Goal: Transaction & Acquisition: Purchase product/service

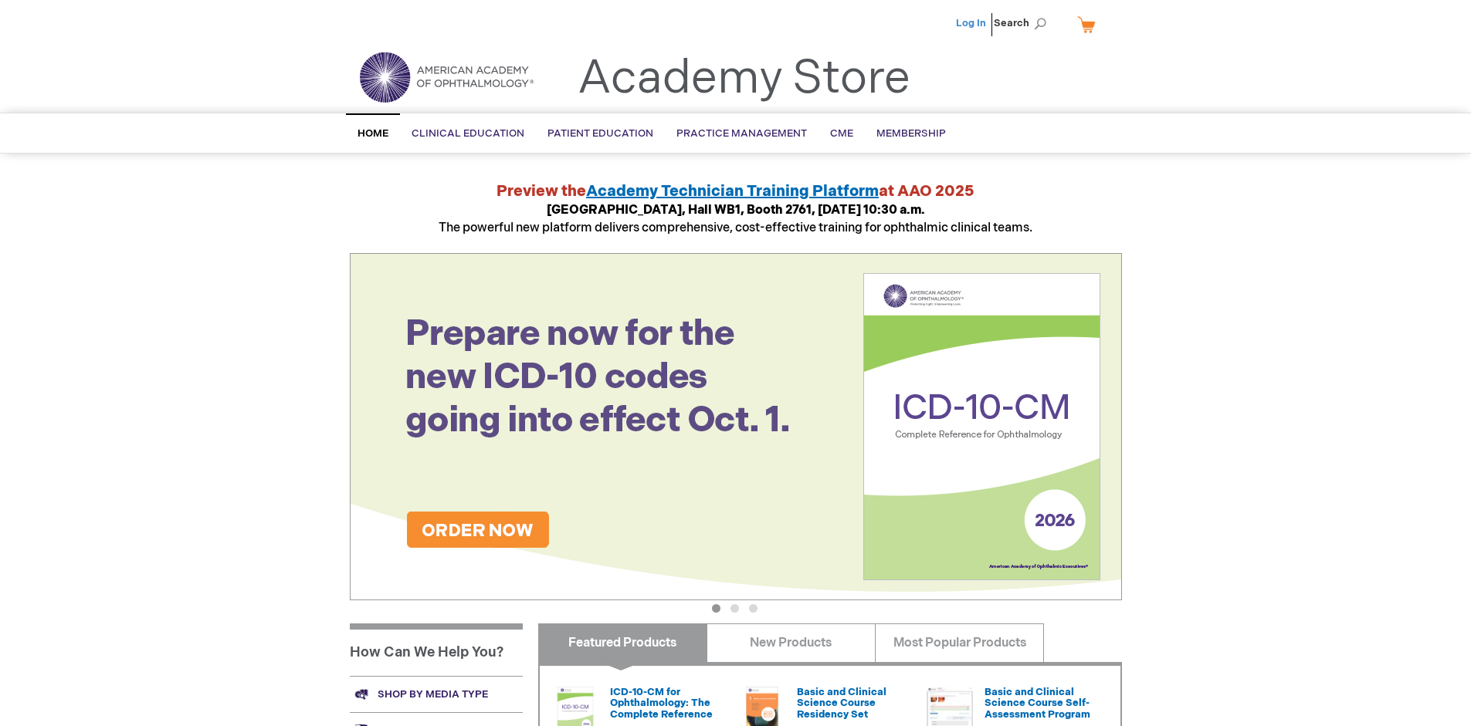
click at [972, 23] on link "Log In" at bounding box center [971, 23] width 30 height 12
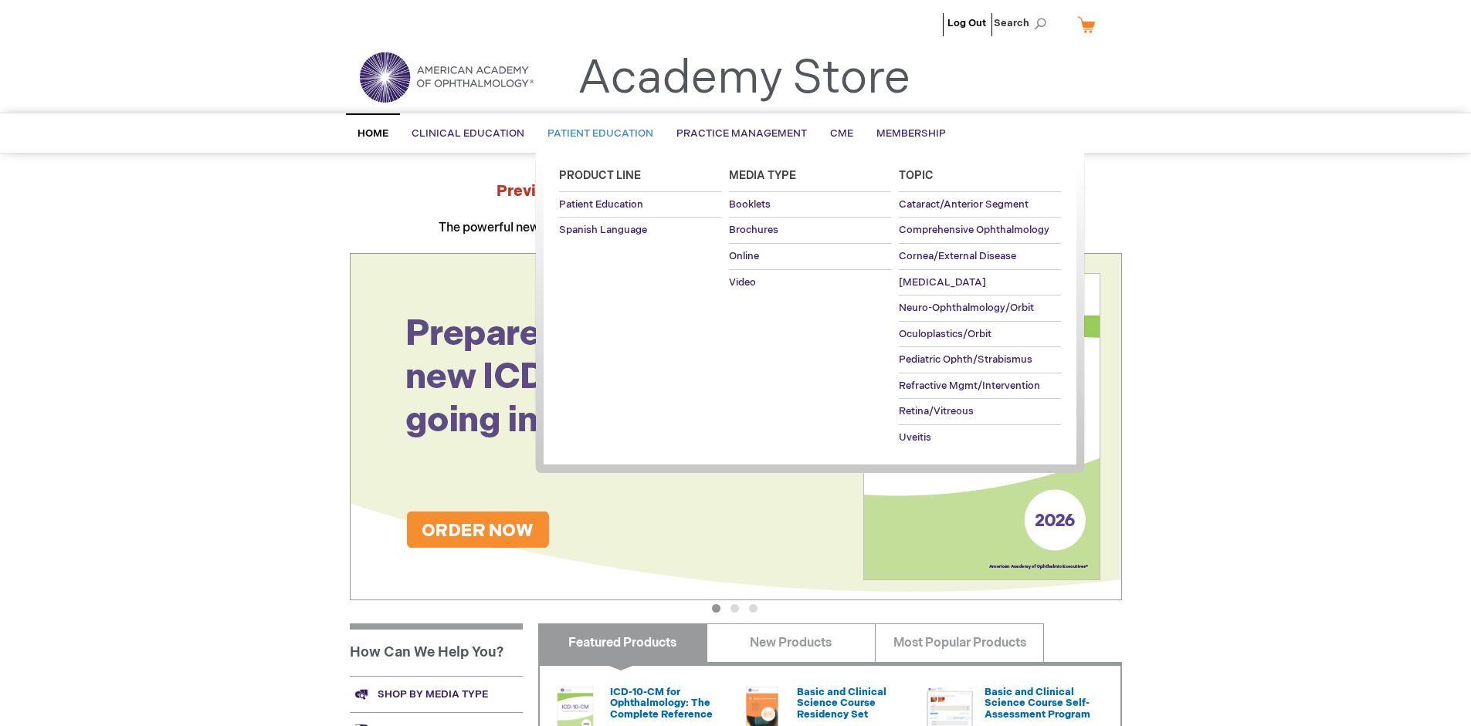
click at [596, 134] on span "Patient Education" at bounding box center [600, 133] width 106 height 12
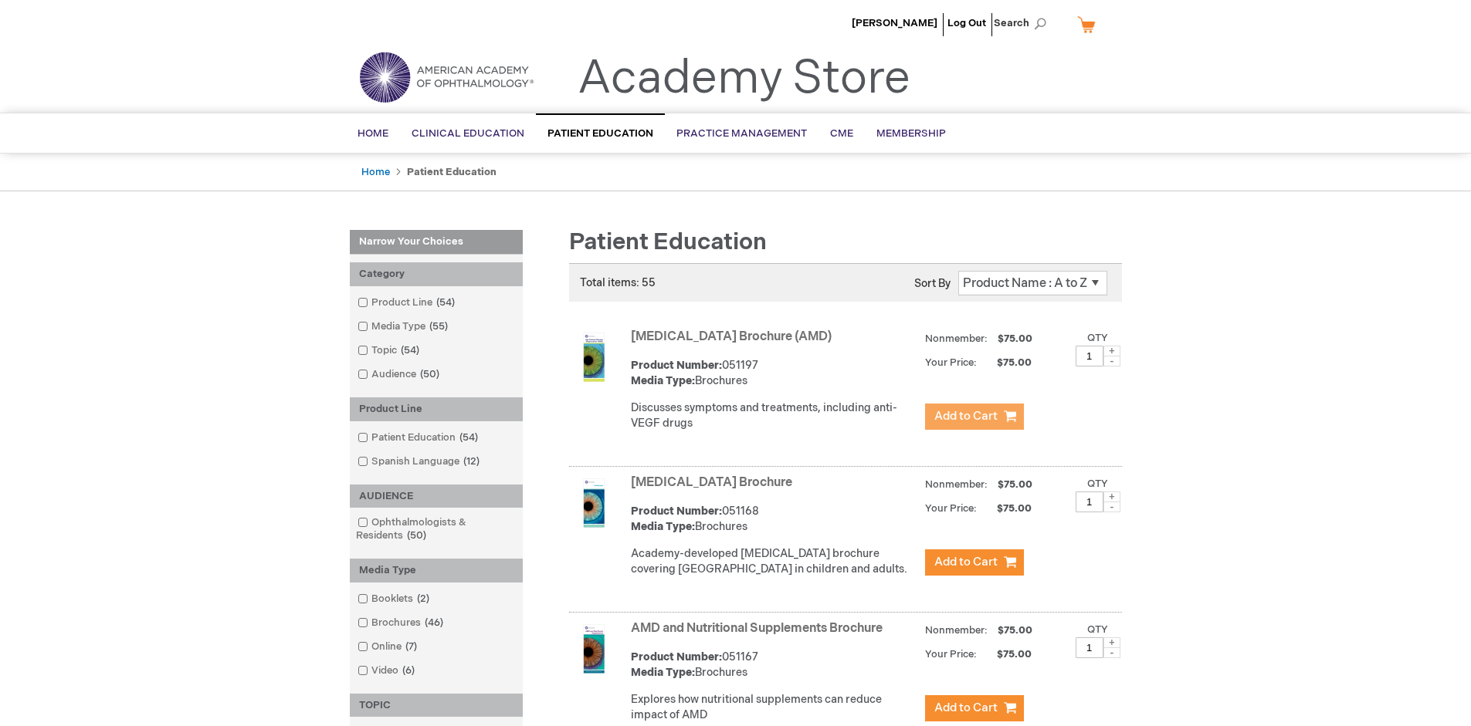
click at [974, 417] on span "Add to Cart" at bounding box center [965, 416] width 63 height 15
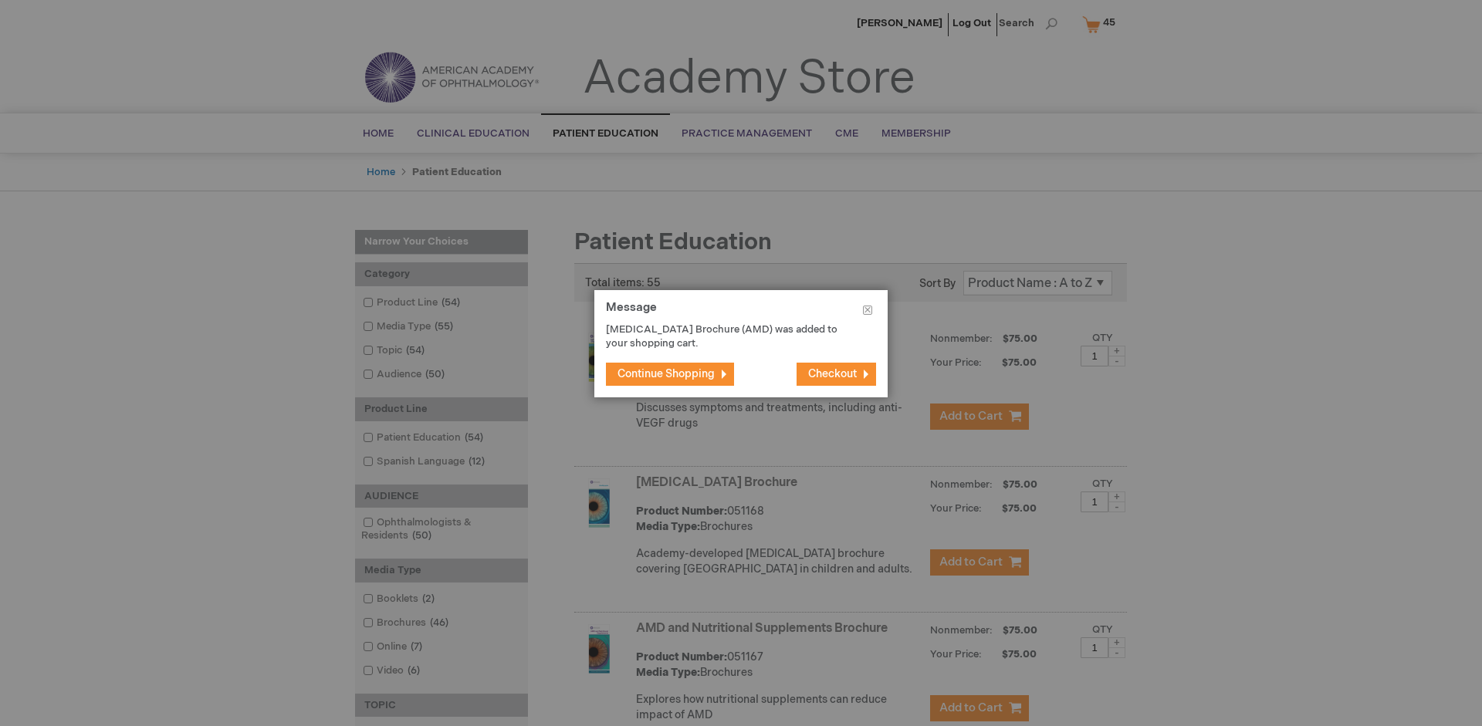
click at [666, 374] on span "Continue Shopping" at bounding box center [666, 373] width 97 height 13
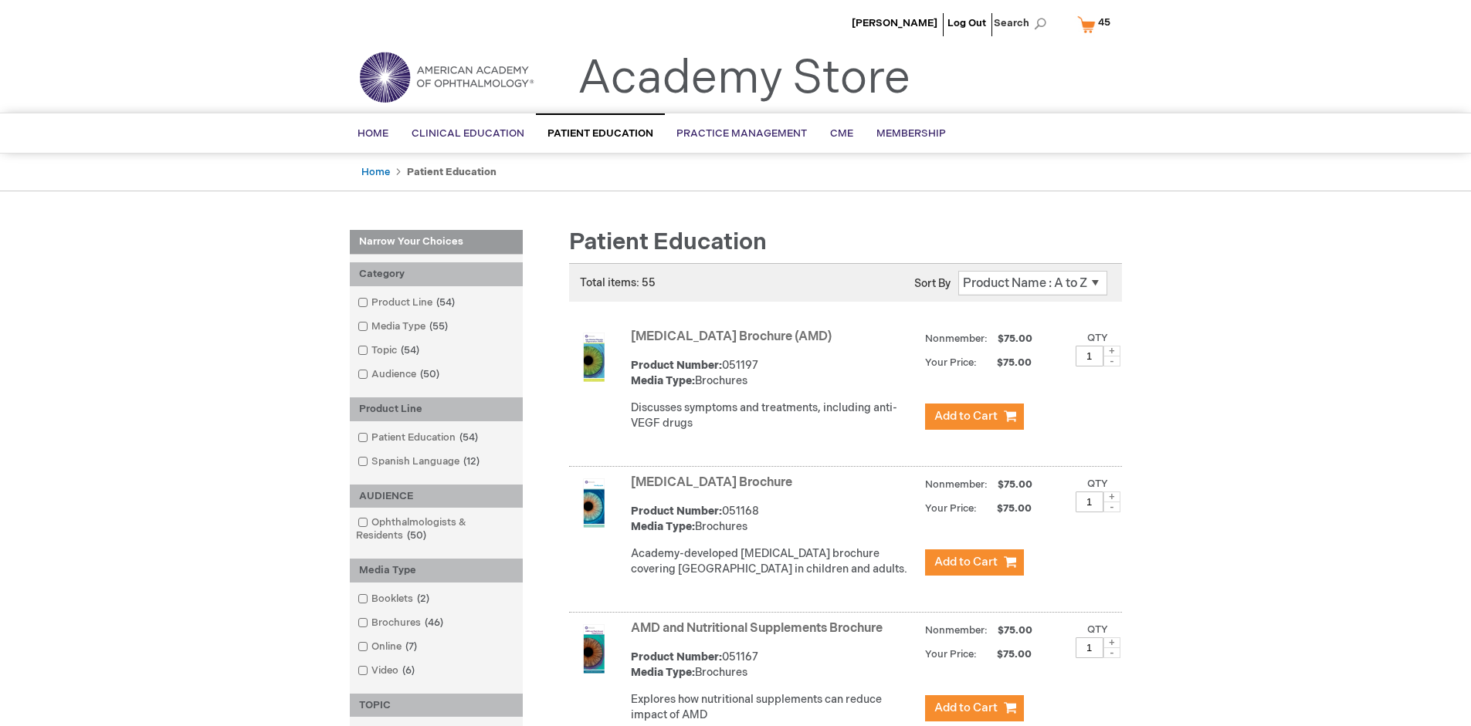
click at [760, 636] on link "AMD and Nutritional Supplements Brochure" at bounding box center [757, 628] width 252 height 15
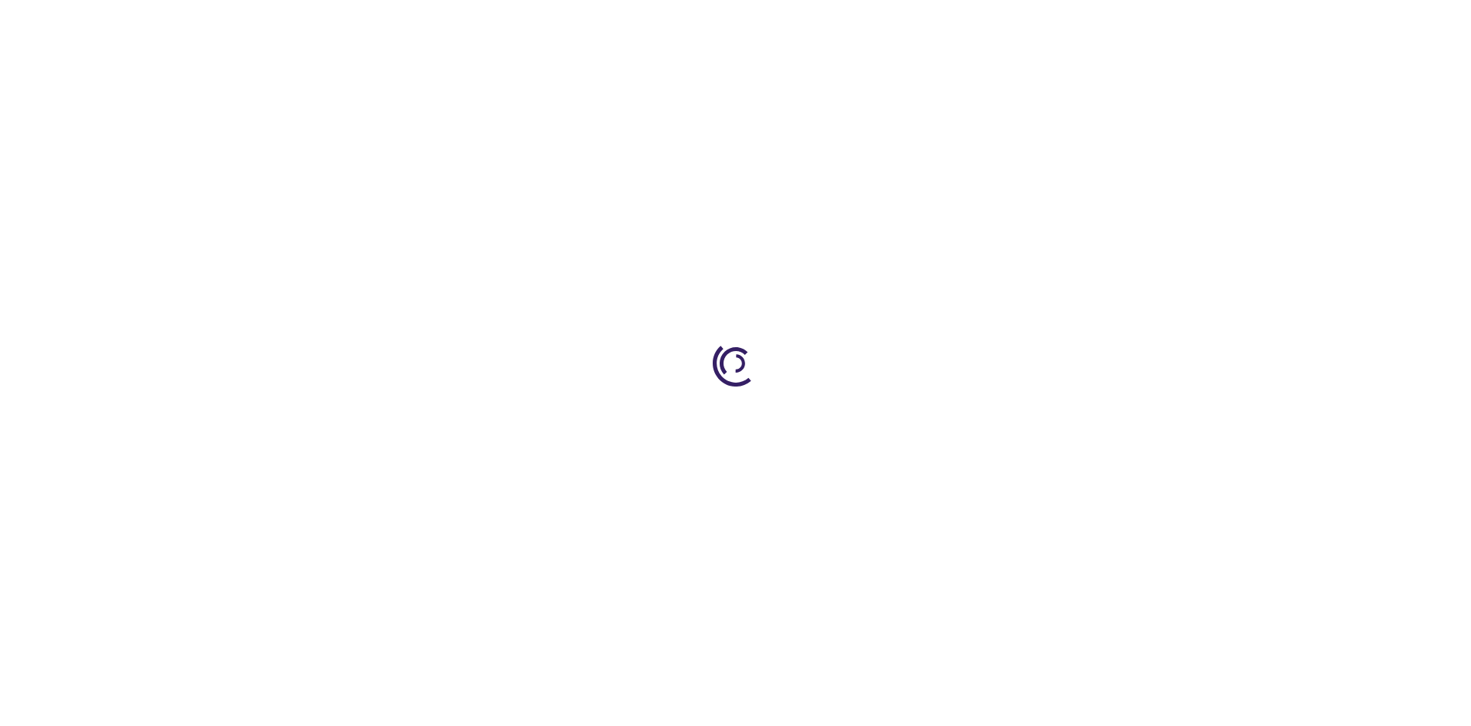
type input "1"
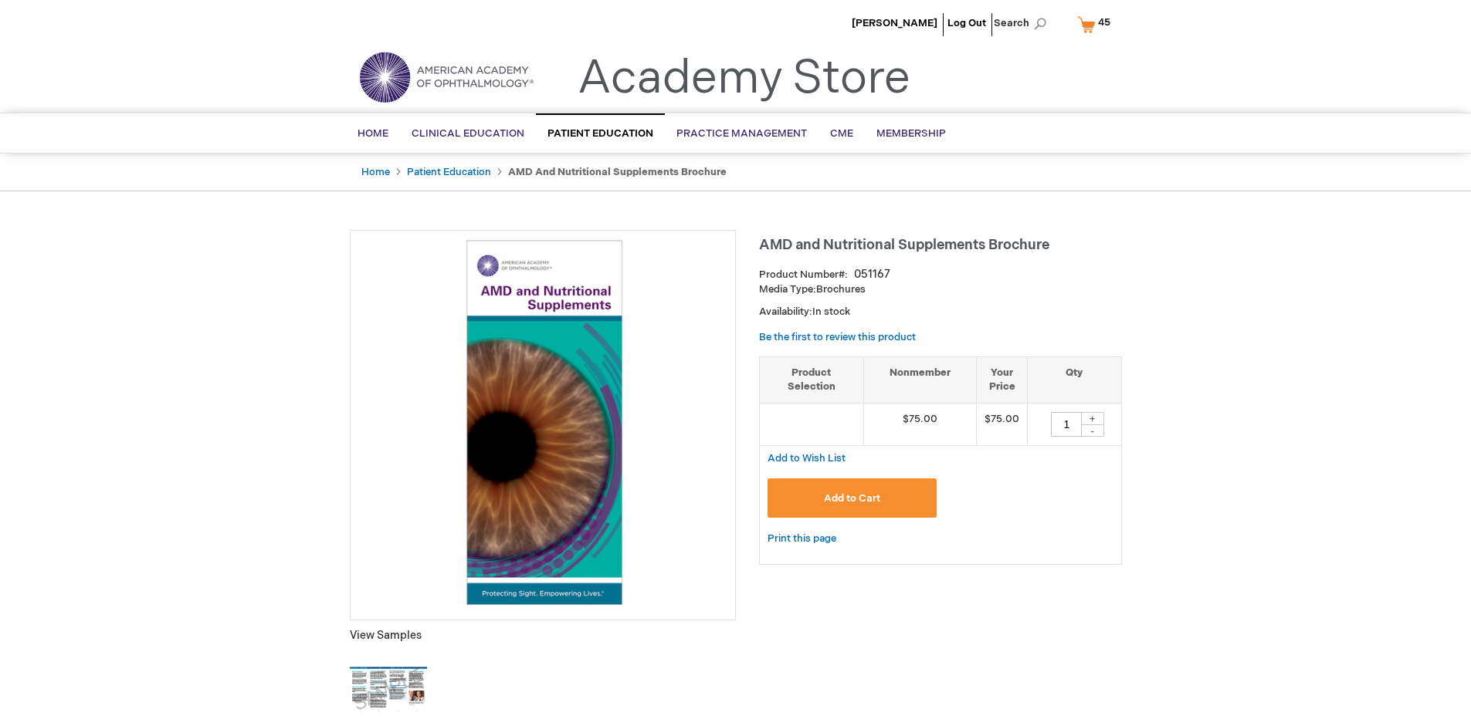
click at [852, 498] on span "Add to Cart" at bounding box center [852, 499] width 56 height 12
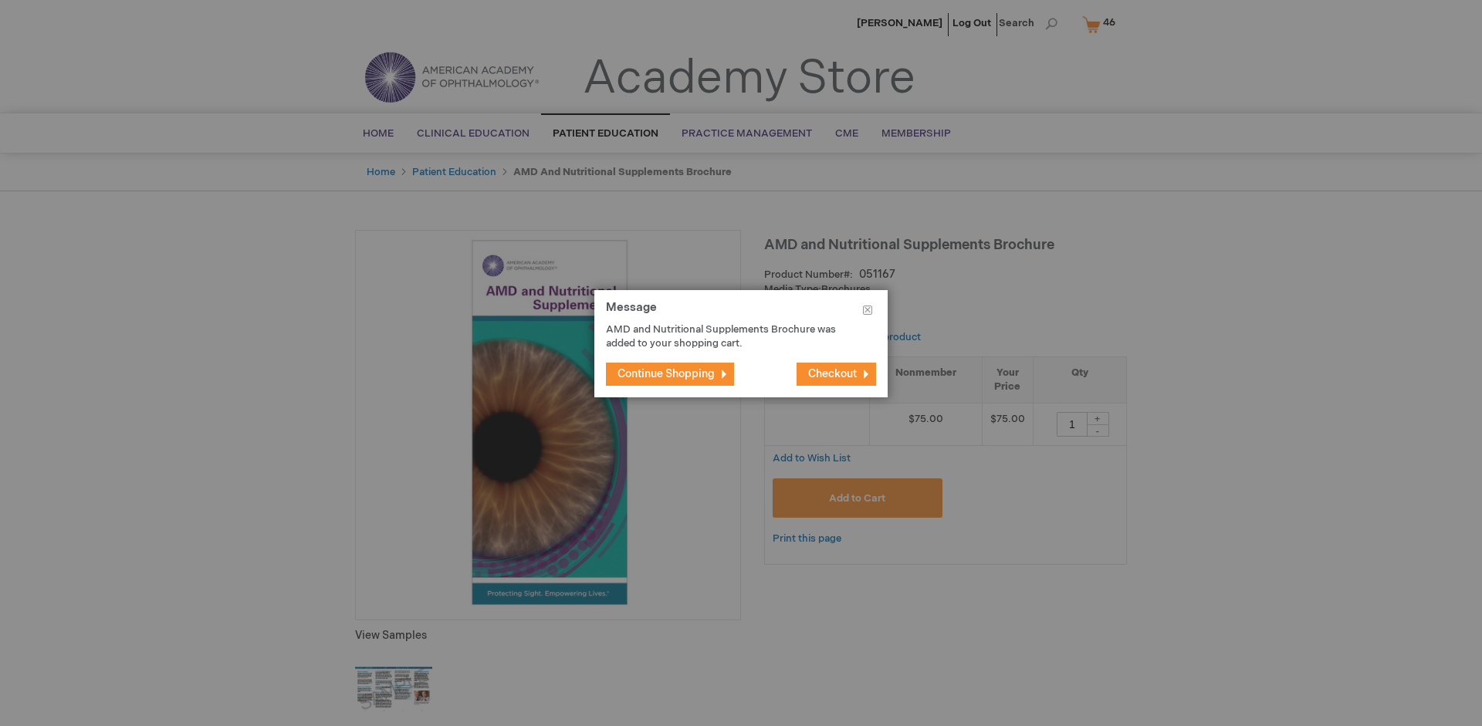
click at [666, 374] on span "Continue Shopping" at bounding box center [666, 373] width 97 height 13
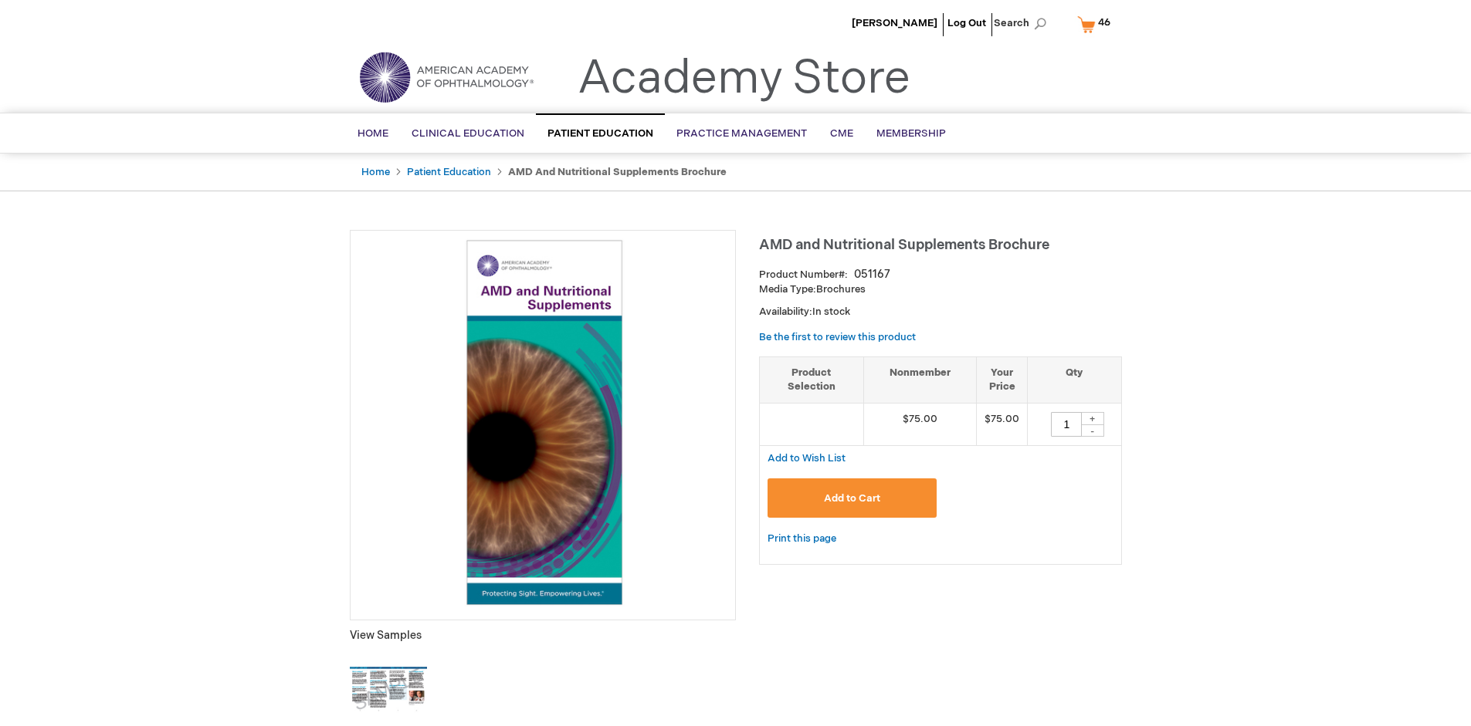
click at [1096, 24] on span "46 46 items" at bounding box center [1103, 22] width 17 height 19
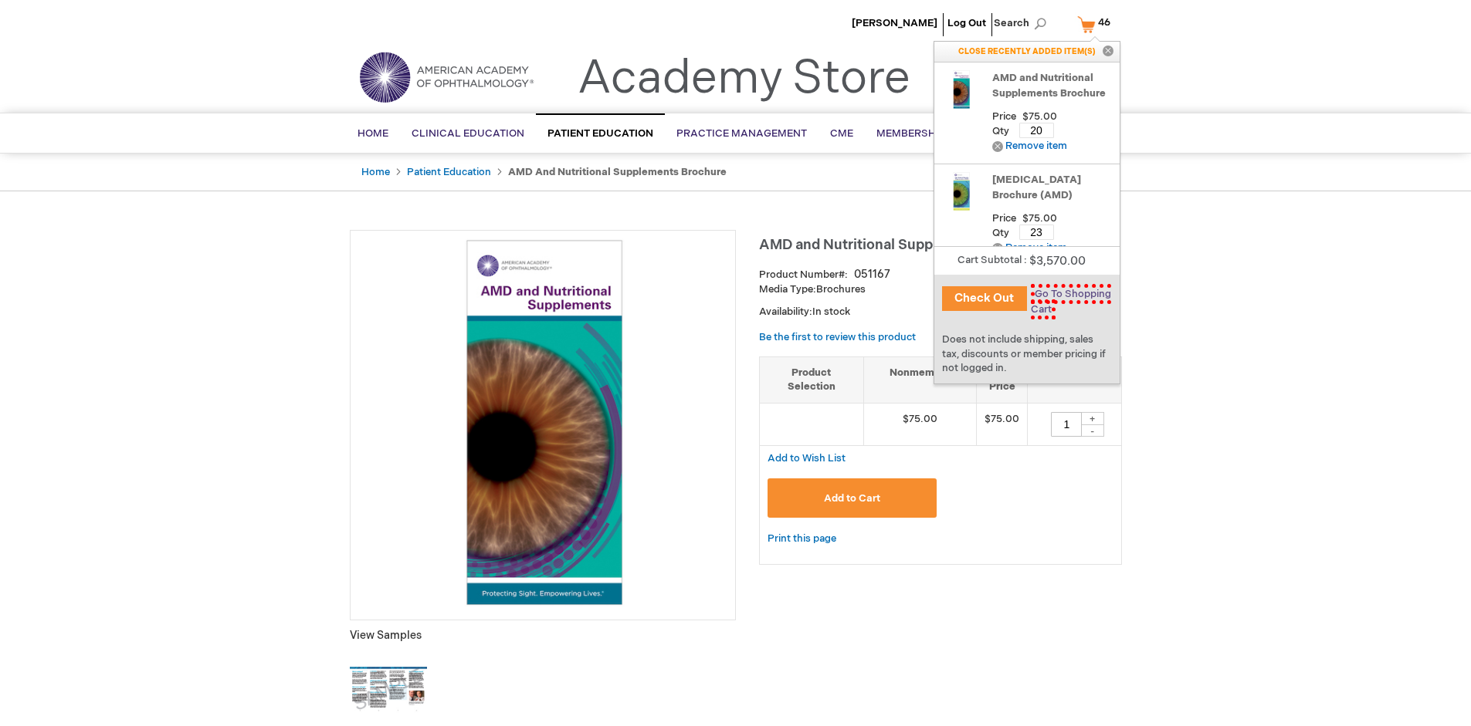
click at [1068, 294] on span "Go To Shopping Cart" at bounding box center [1071, 302] width 80 height 36
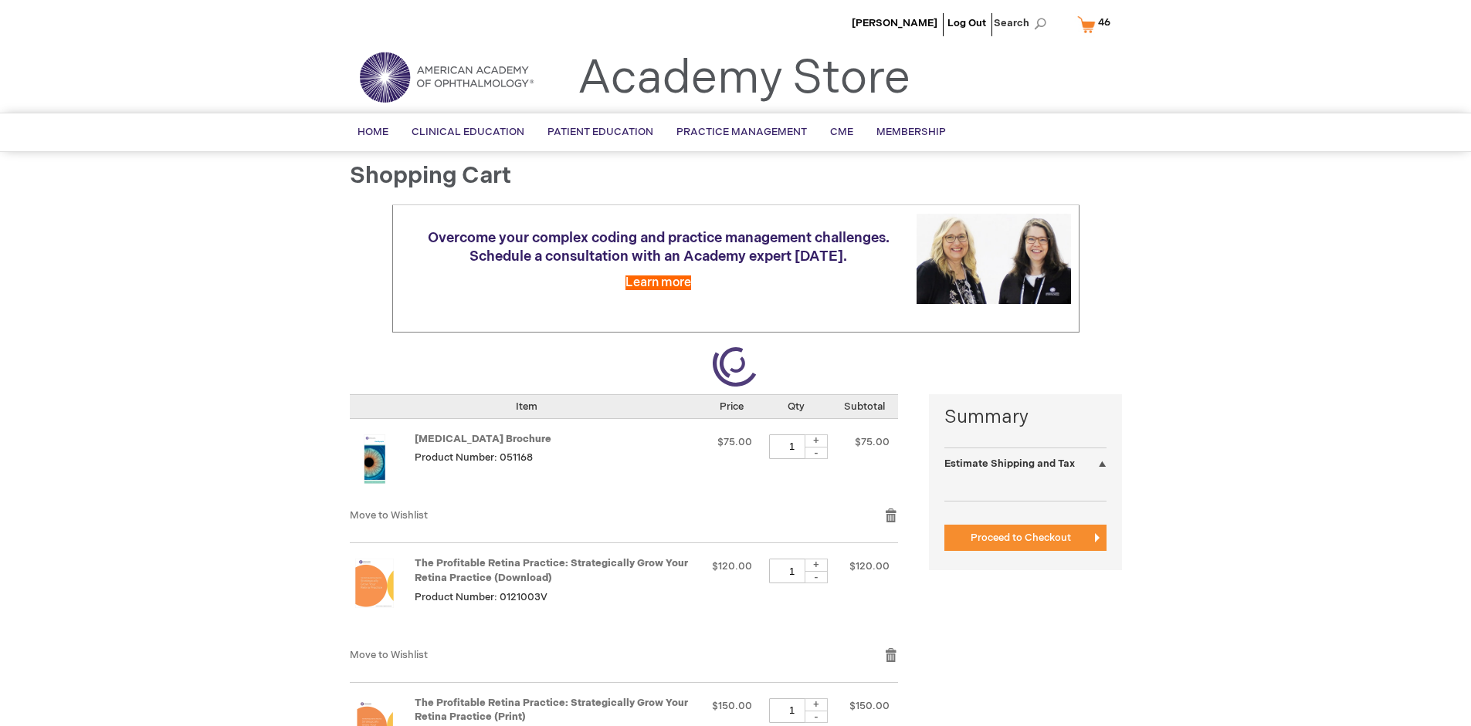
select select "US"
select select "41"
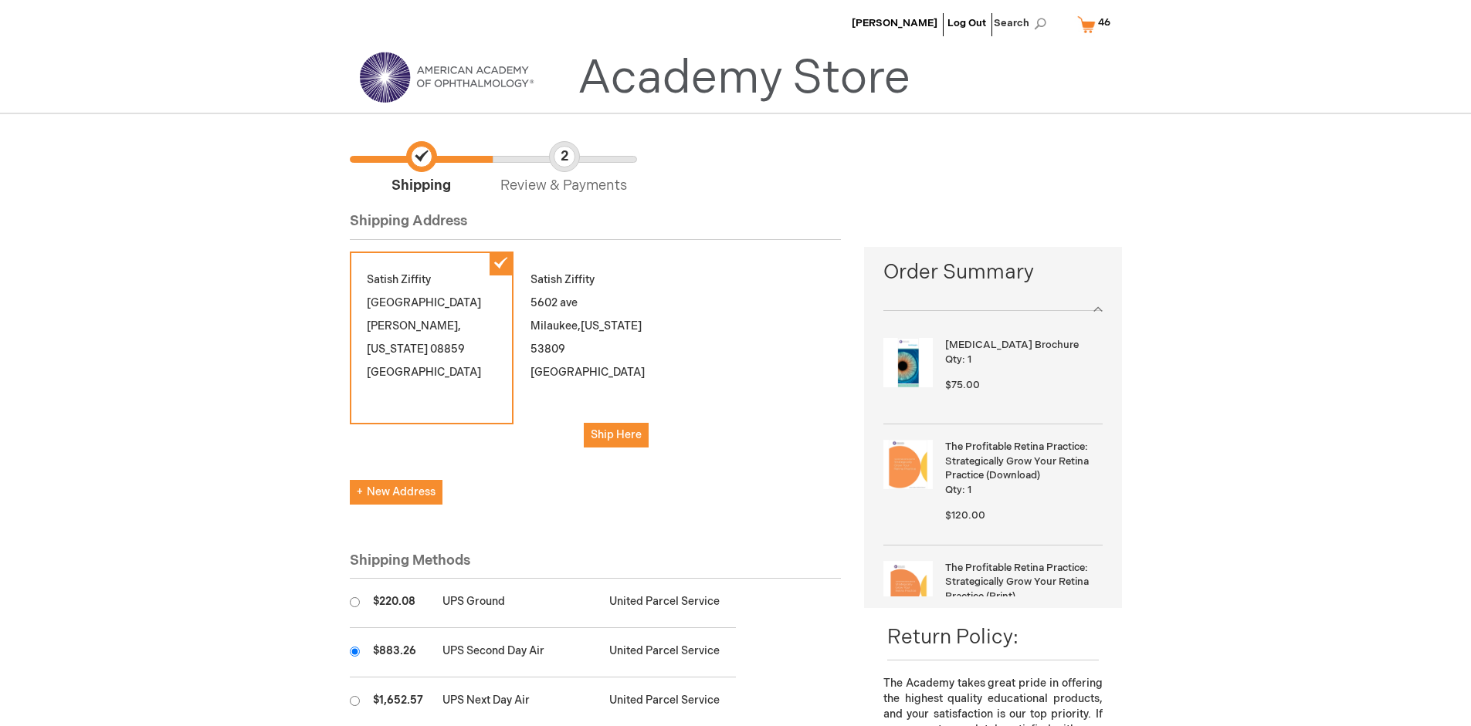
click at [354, 652] on input "radio" at bounding box center [355, 652] width 10 height 10
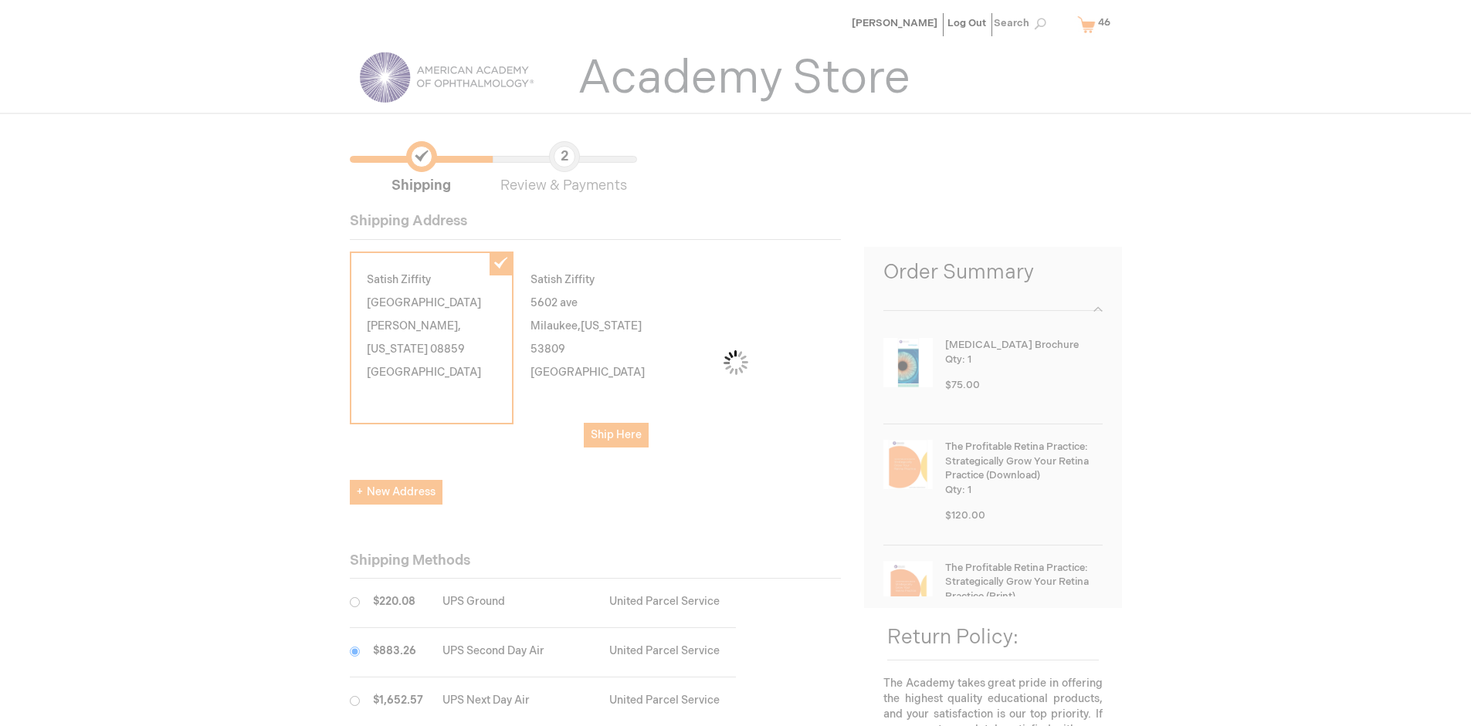
scroll to position [77, 0]
